Goal: Task Accomplishment & Management: Complete application form

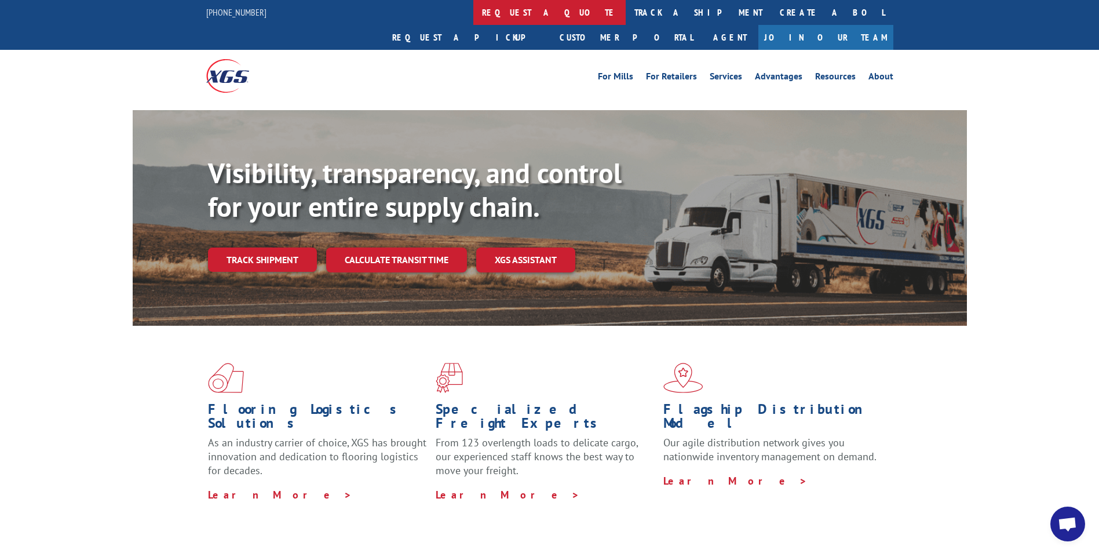
click at [473, 18] on link "request a quote" at bounding box center [549, 12] width 152 height 25
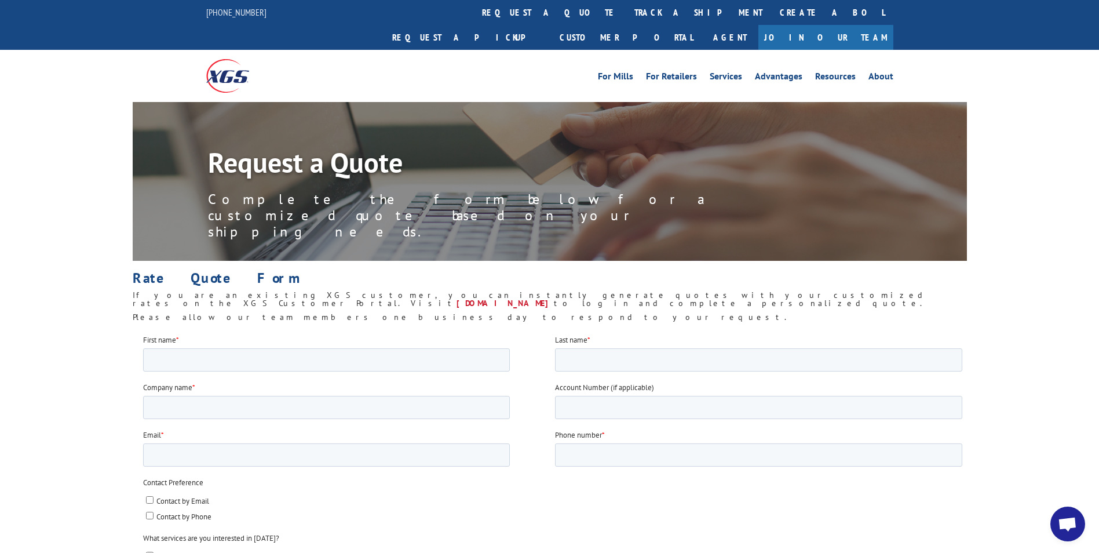
click at [231, 59] on img at bounding box center [227, 75] width 43 height 33
